Goal: Task Accomplishment & Management: Complete application form

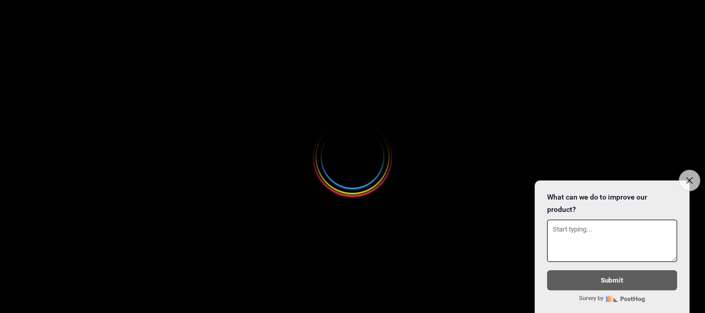
click at [684, 176] on button "Close survey" at bounding box center [690, 181] width 22 height 22
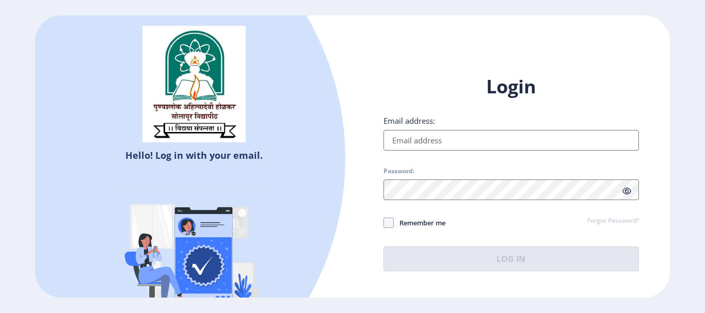
click at [468, 143] on input "Email address:" at bounding box center [512, 140] width 256 height 21
type input "SIDDESHWARPATANE@GMAIL.COM"
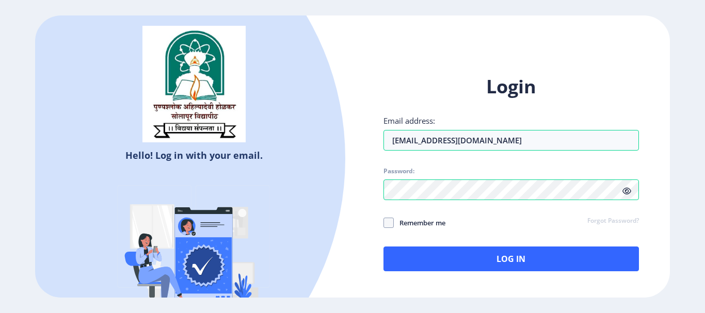
click at [396, 217] on span "Remember me" at bounding box center [420, 223] width 52 height 12
click at [384, 222] on input "Remember me" at bounding box center [384, 222] width 1 height 1
click at [394, 224] on span "Remember me" at bounding box center [420, 223] width 52 height 12
click at [384, 223] on input "Remember me" at bounding box center [384, 222] width 1 height 1
click at [384, 224] on span at bounding box center [389, 223] width 10 height 10
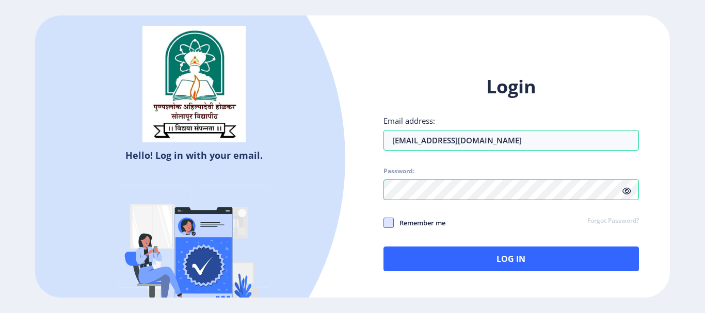
click at [384, 223] on input "Remember me" at bounding box center [384, 222] width 1 height 1
checkbox input "true"
click at [629, 193] on icon at bounding box center [627, 191] width 9 height 8
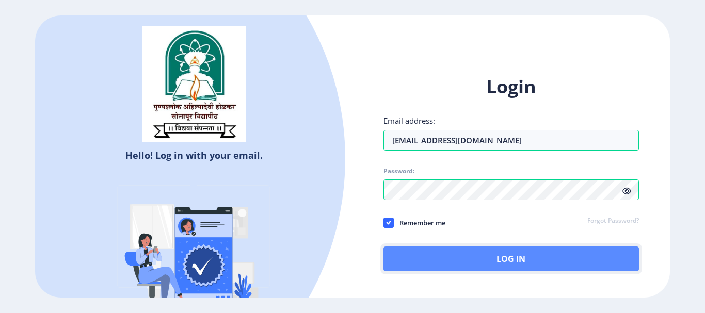
click at [541, 259] on button "Log In" at bounding box center [512, 259] width 256 height 25
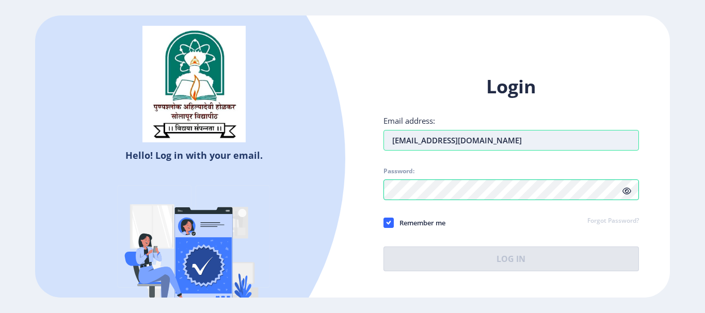
click at [543, 138] on input "SIDDESHWARPATANE@GMAIL.COM" at bounding box center [512, 140] width 256 height 21
click at [518, 193] on div "Login Email address: SIDDESHWARPATANE@GMAIL.COM Password: Remember me Forgot Pa…" at bounding box center [512, 172] width 256 height 197
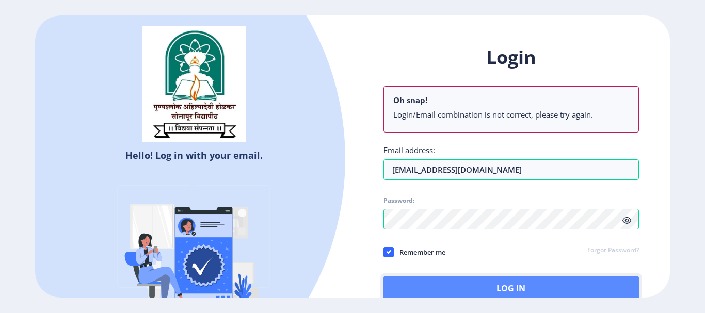
click at [489, 286] on button "Log In" at bounding box center [512, 288] width 256 height 25
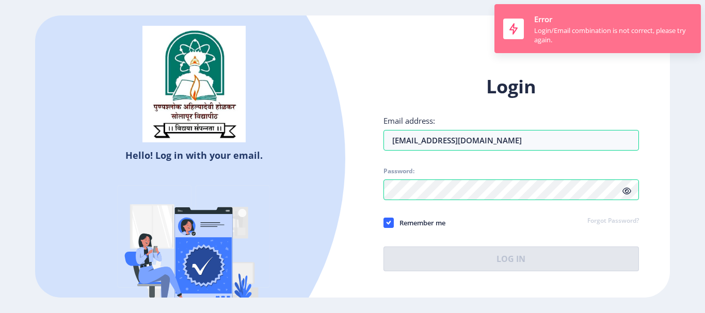
click at [554, 29] on div "Login/Email combination is not correct, please try again." at bounding box center [613, 35] width 158 height 19
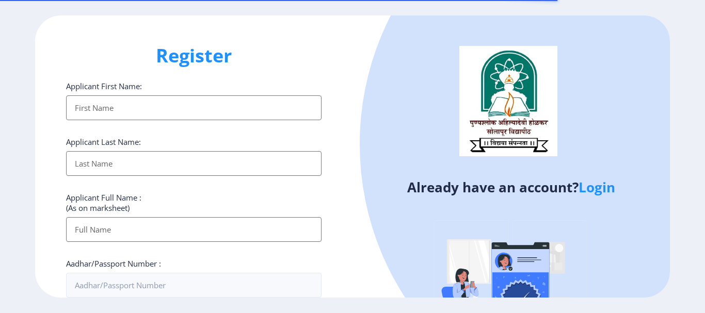
select select
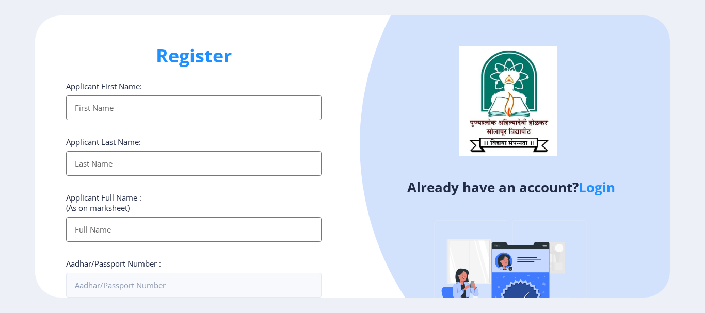
click at [122, 104] on input "Applicant First Name:" at bounding box center [194, 107] width 256 height 25
click at [145, 110] on input "Applicant First Name:" at bounding box center [194, 107] width 256 height 25
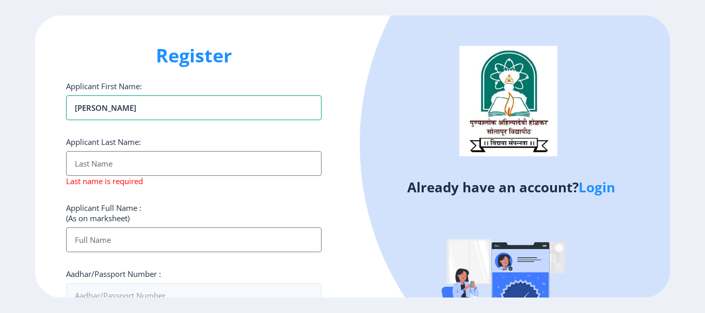
type input "SIDDESHWAR"
click at [114, 164] on input "Applicant First Name:" at bounding box center [194, 163] width 256 height 25
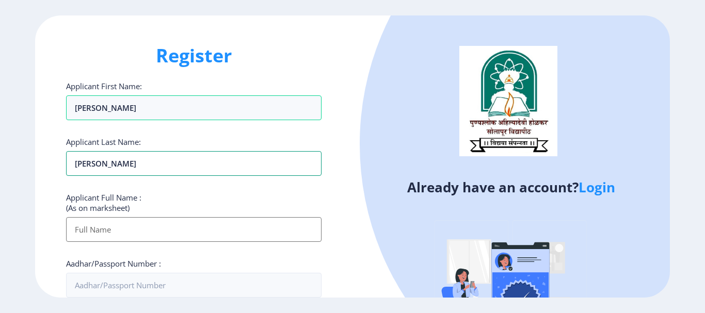
type input "PATANE"
click at [142, 233] on input "Applicant First Name:" at bounding box center [194, 229] width 256 height 25
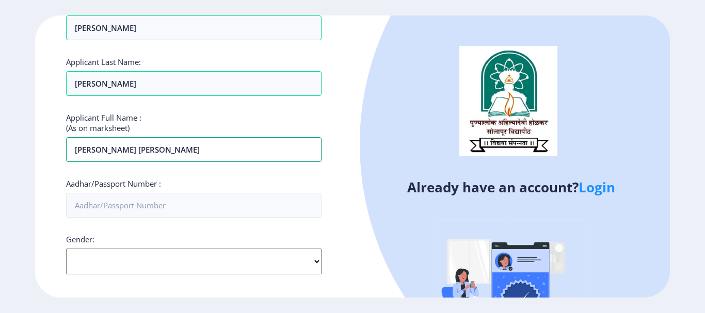
scroll to position [103, 0]
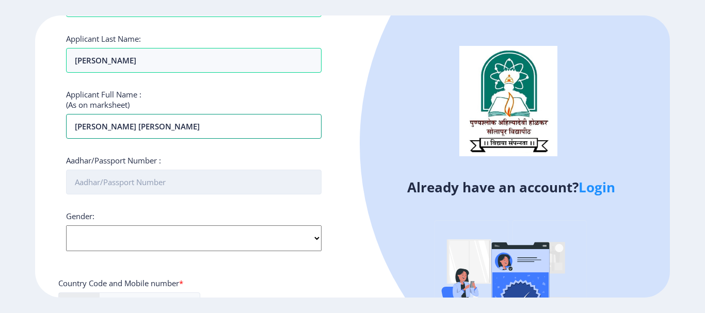
type input "SIDDESHWAR PARMESHWAR PATANE"
click at [152, 185] on input "Aadhar/Passport Number :" at bounding box center [194, 182] width 256 height 25
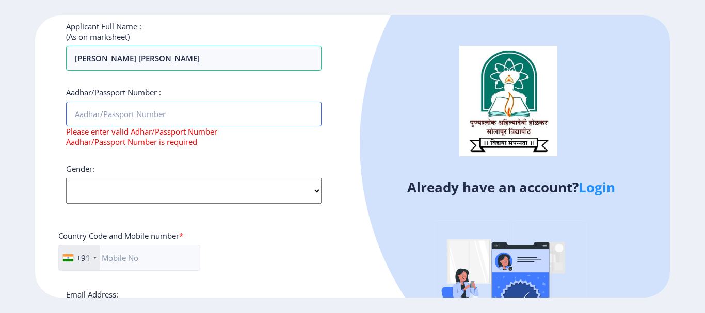
scroll to position [346, 0]
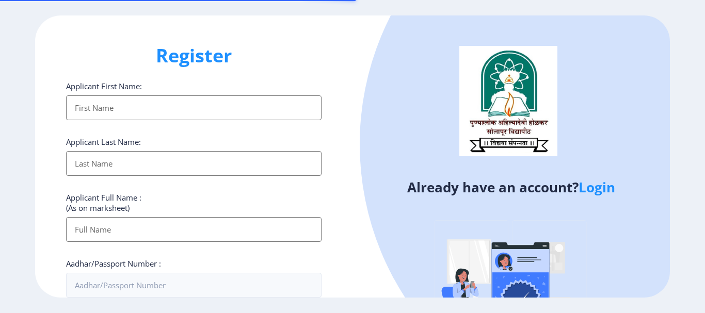
select select
